Goal: Task Accomplishment & Management: Use online tool/utility

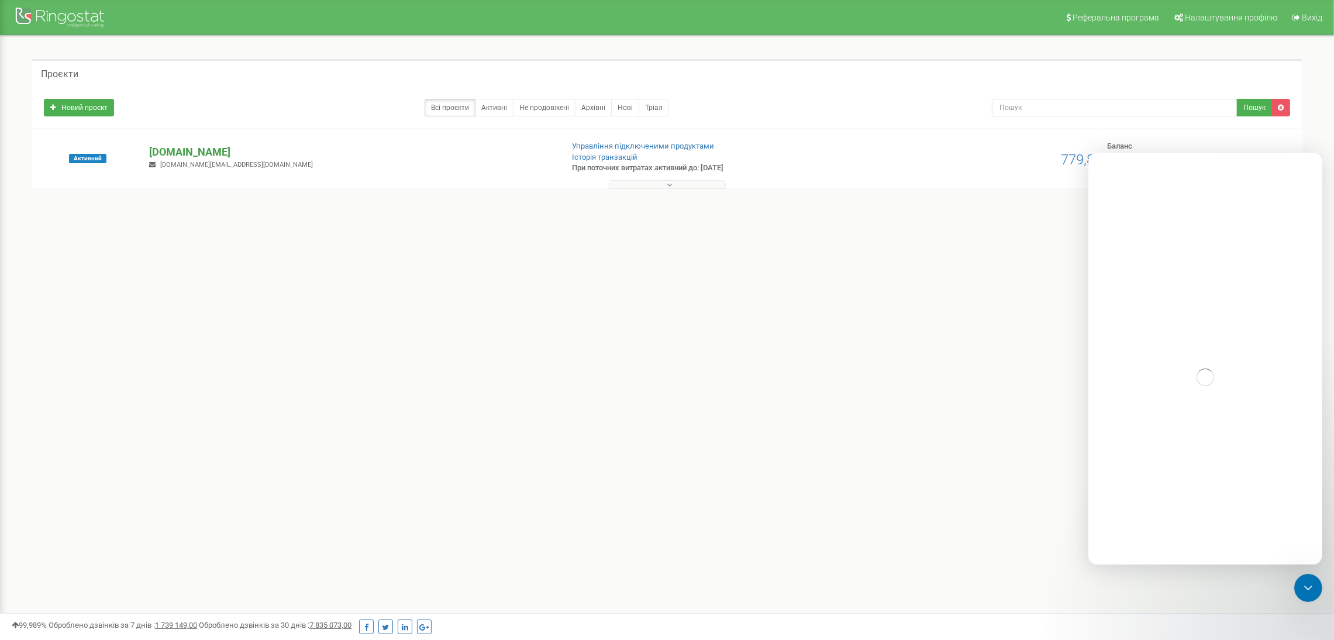
click at [201, 147] on p "[DOMAIN_NAME]" at bounding box center [350, 151] width 403 height 15
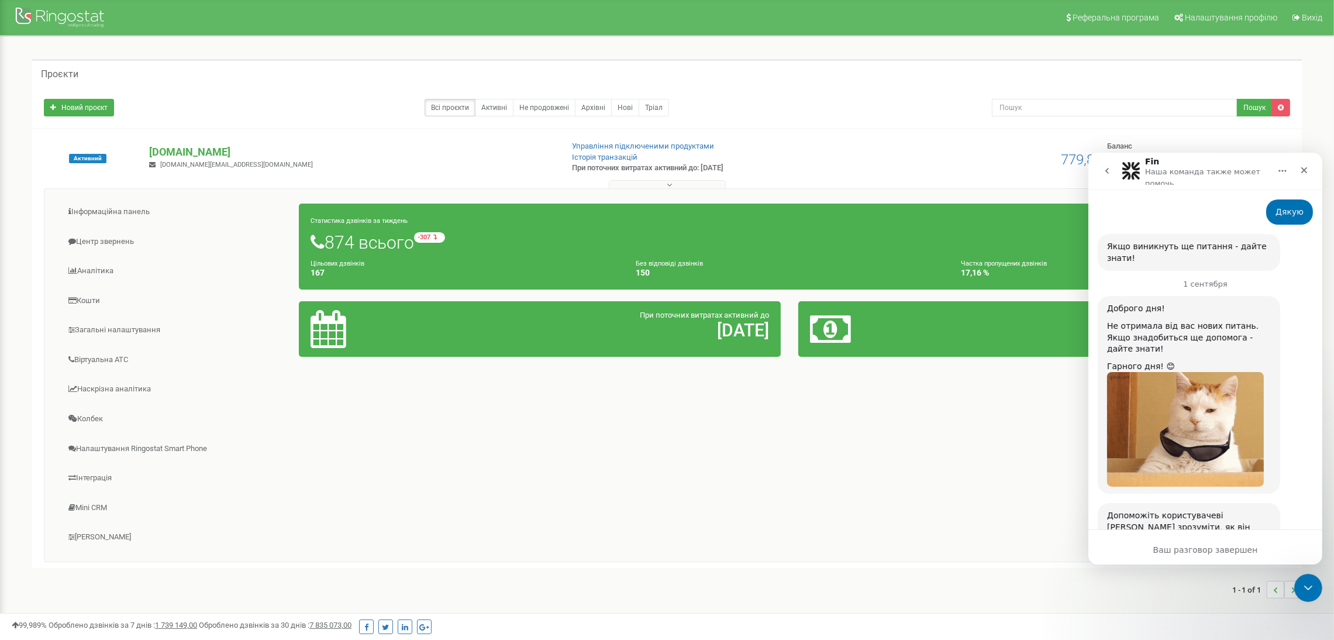
scroll to position [1143, 0]
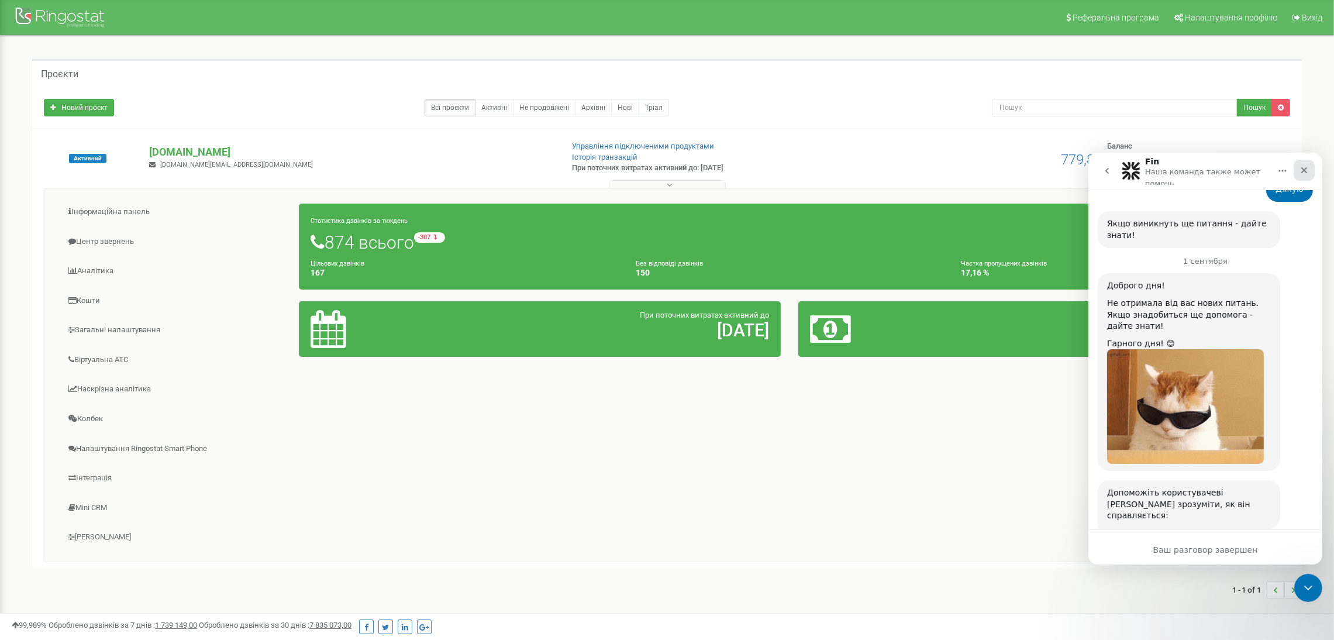
click at [1301, 170] on icon "Закрыть" at bounding box center [1303, 169] width 9 height 9
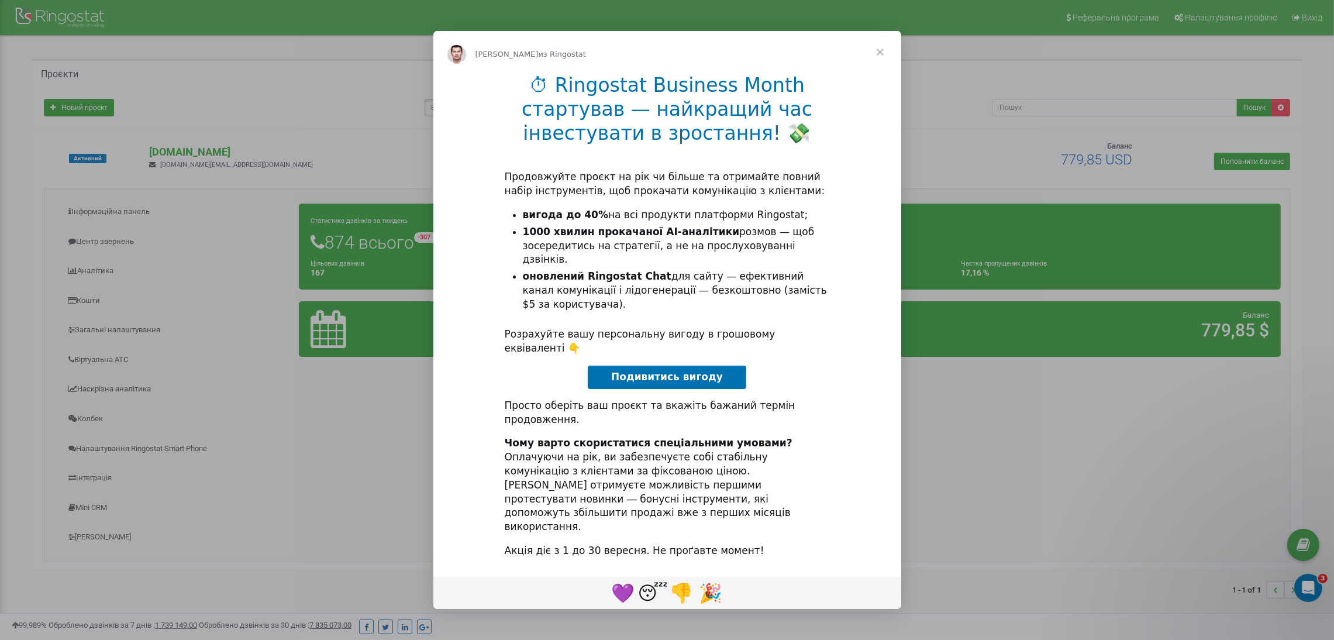
click at [114, 246] on div "Мессенджер Intercom" at bounding box center [667, 320] width 1334 height 640
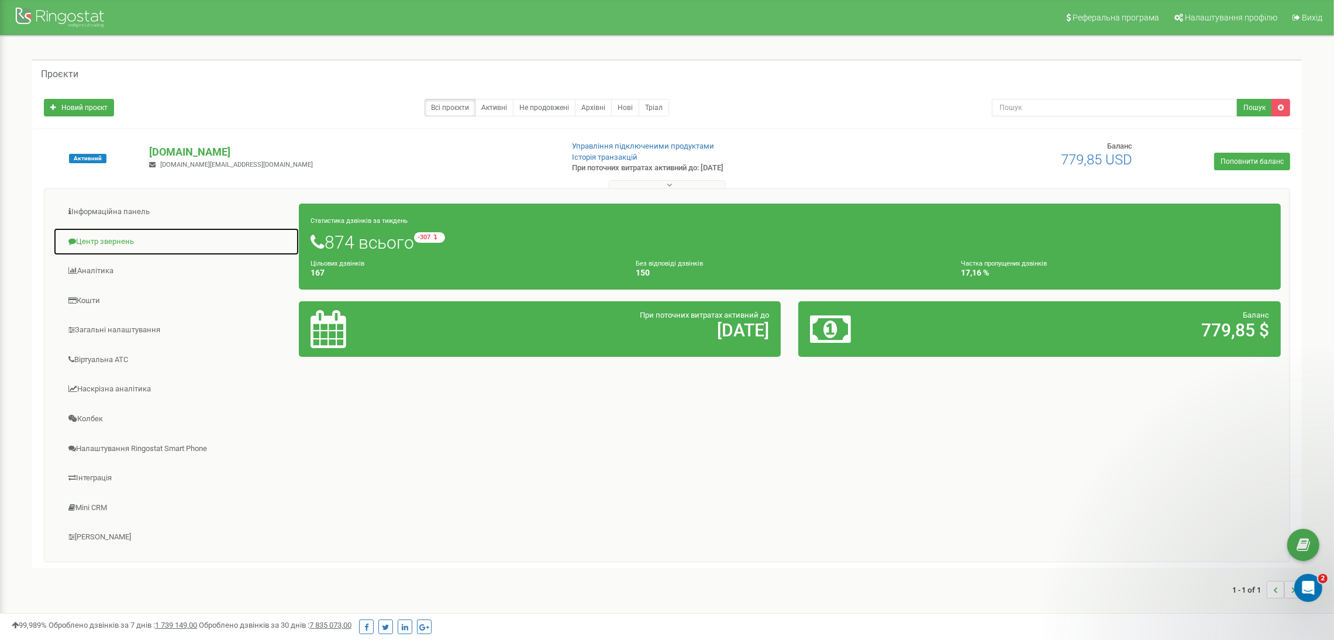
click at [115, 239] on link "Центр звернень" at bounding box center [176, 241] width 246 height 29
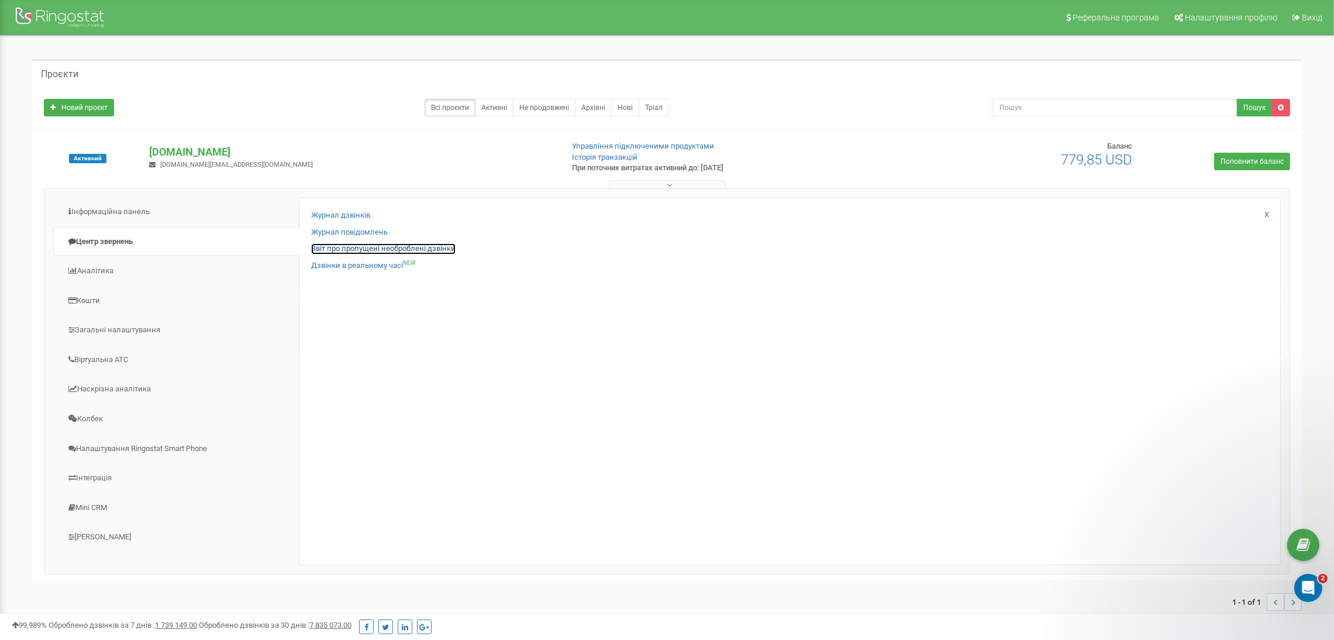
click at [367, 249] on link "Звіт про пропущені необроблені дзвінки" at bounding box center [383, 248] width 144 height 11
click at [426, 249] on link "Звіт про пропущені необроблені дзвінки" at bounding box center [383, 248] width 144 height 11
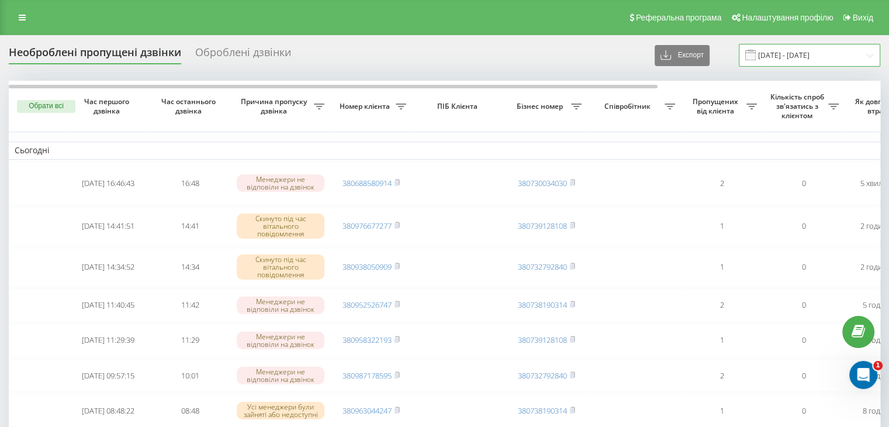
click at [817, 63] on input "[DATE] - [DATE]" at bounding box center [810, 55] width 142 height 23
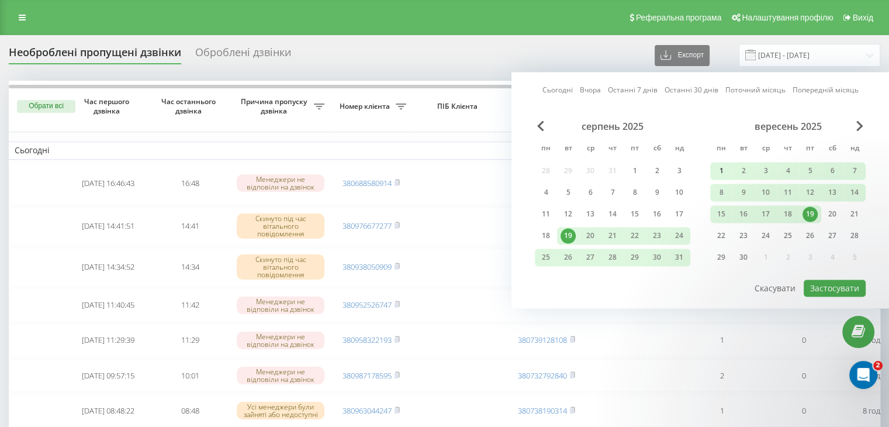
click at [716, 169] on div "1" at bounding box center [721, 170] width 15 height 15
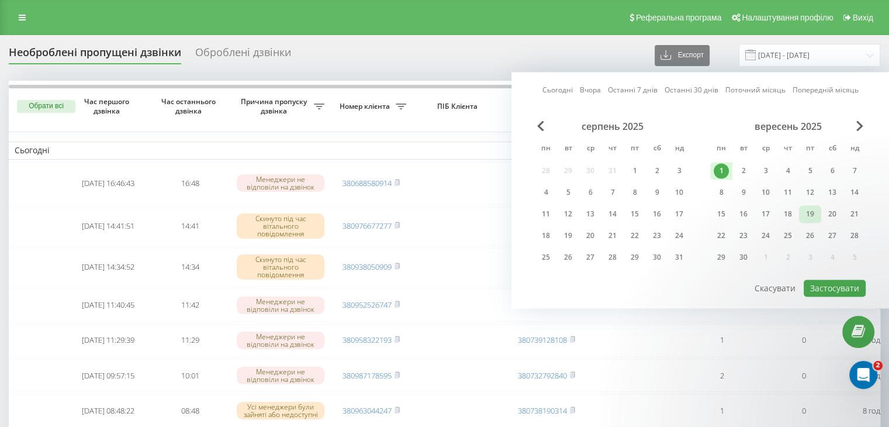
click at [800, 215] on div "19" at bounding box center [810, 214] width 22 height 18
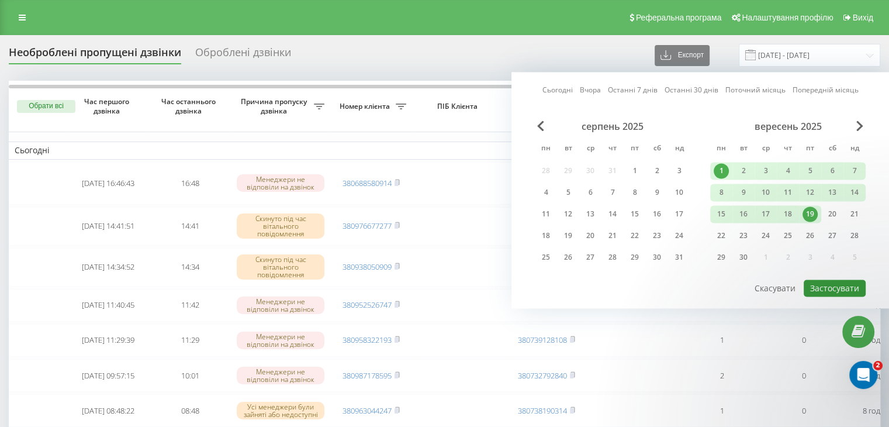
click at [839, 280] on button "Застосувати" at bounding box center [835, 288] width 62 height 17
type input "[DATE] - [DATE]"
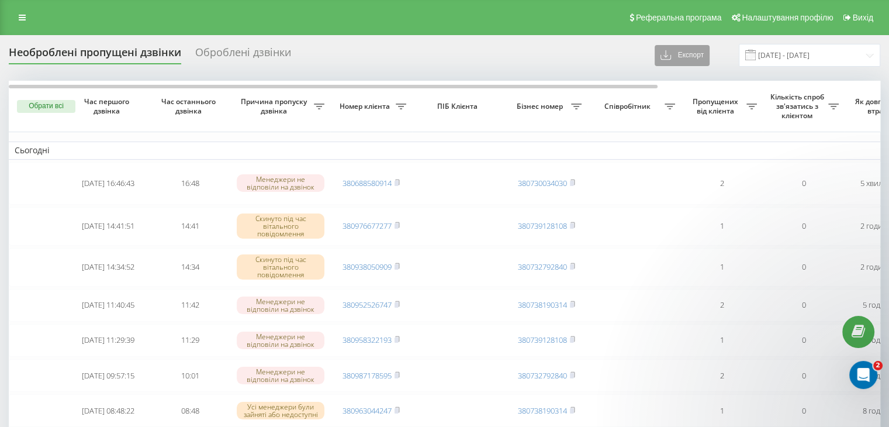
click at [695, 61] on button "Експорт" at bounding box center [682, 55] width 55 height 21
click at [695, 91] on div ".xlsx" at bounding box center [686, 98] width 62 height 21
